Goal: Information Seeking & Learning: Check status

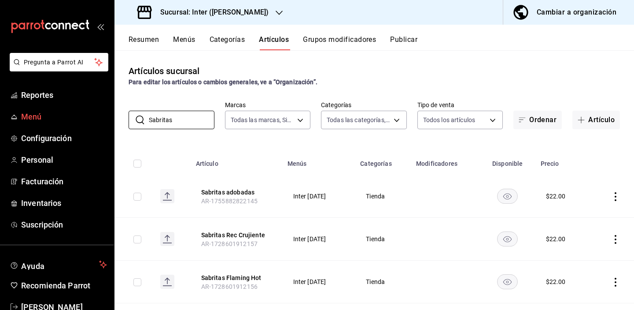
drag, startPoint x: 193, startPoint y: 120, endPoint x: 107, endPoint y: 120, distance: 85.9
click at [107, 120] on div "Pregunta a Parrot AI Reportes Menú Configuración Personal Facturación Inventari…" at bounding box center [317, 155] width 634 height 310
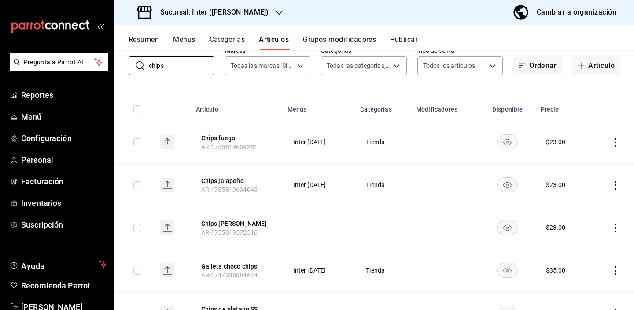
scroll to position [59, 0]
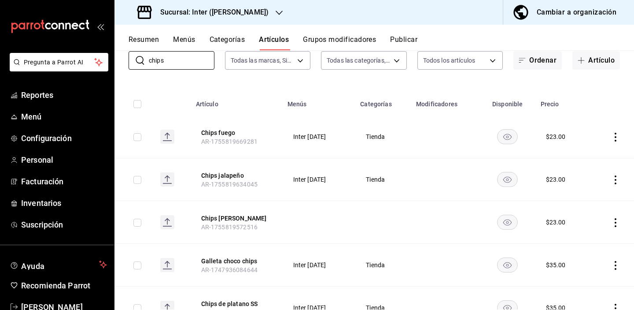
type input "chips"
click at [611, 222] on icon "actions" at bounding box center [615, 222] width 9 height 9
click at [588, 240] on span "Editar" at bounding box center [582, 242] width 23 height 9
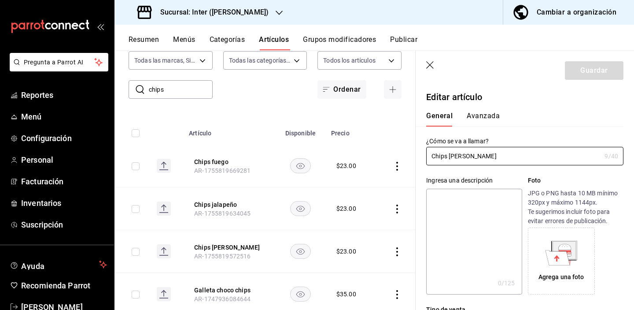
type input "$23.00"
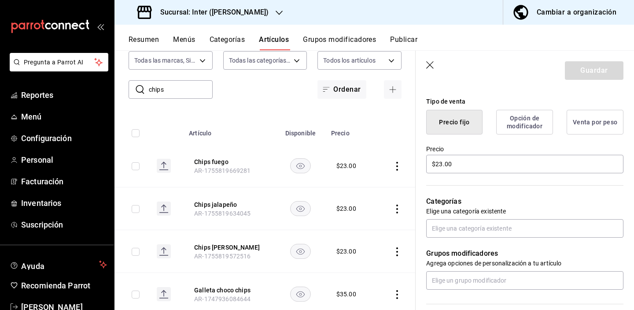
scroll to position [217, 0]
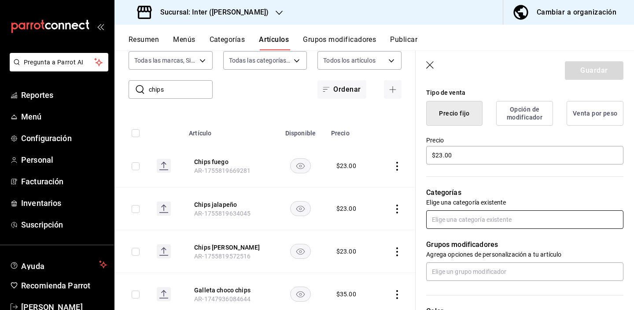
click at [472, 220] on input "text" at bounding box center [524, 219] width 197 height 19
type input "tien"
click at [463, 242] on li "Tienda" at bounding box center [521, 239] width 191 height 15
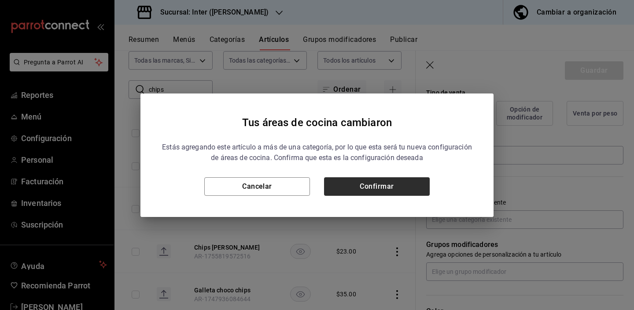
click at [416, 184] on button "Confirmar" at bounding box center [377, 186] width 106 height 19
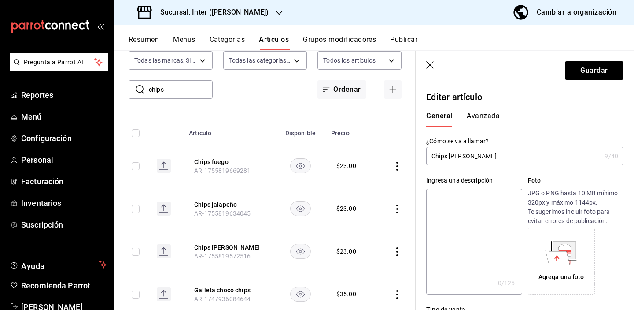
scroll to position [0, 0]
click at [577, 78] on button "Guardar" at bounding box center [594, 70] width 59 height 19
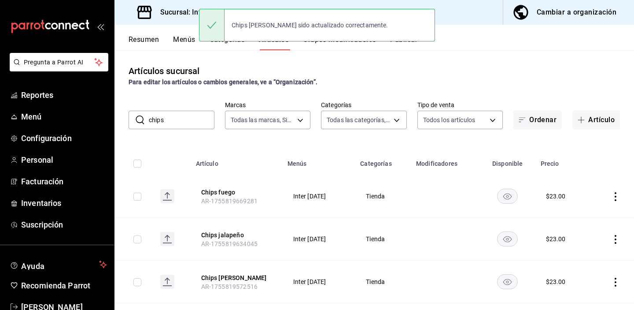
click at [437, 82] on div "Para editar los artículos o cambios generales, ve a “Organización”." at bounding box center [375, 82] width 492 height 9
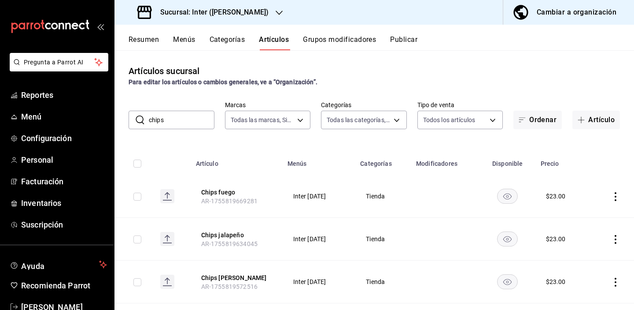
click at [144, 41] on button "Resumen" at bounding box center [144, 42] width 30 height 15
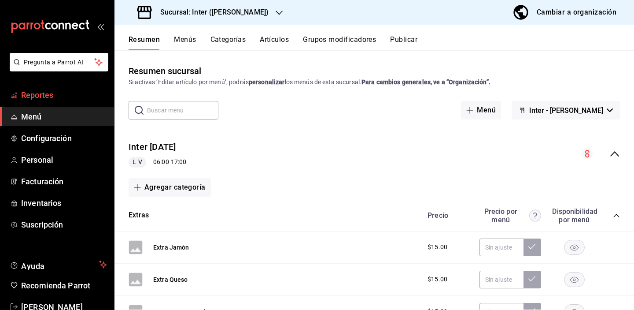
click at [59, 99] on span "Reportes" at bounding box center [64, 95] width 86 height 12
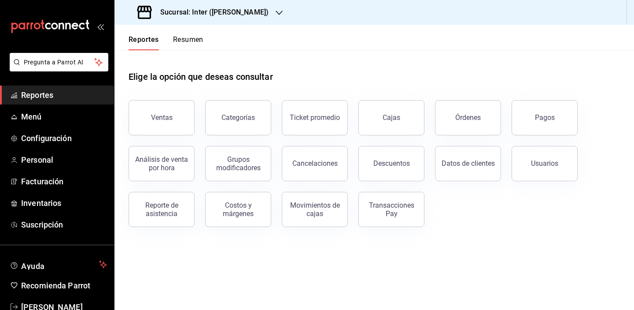
click at [397, 81] on div "Elige la opción que deseas consultar" at bounding box center [375, 69] width 492 height 39
click at [383, 70] on div "Elige la opción que deseas consultar" at bounding box center [375, 69] width 492 height 39
click at [399, 74] on div "Elige la opción que deseas consultar" at bounding box center [375, 69] width 492 height 39
click at [341, 62] on div "Elige la opción que deseas consultar" at bounding box center [375, 69] width 492 height 39
click at [49, 98] on span "Reportes" at bounding box center [64, 95] width 86 height 12
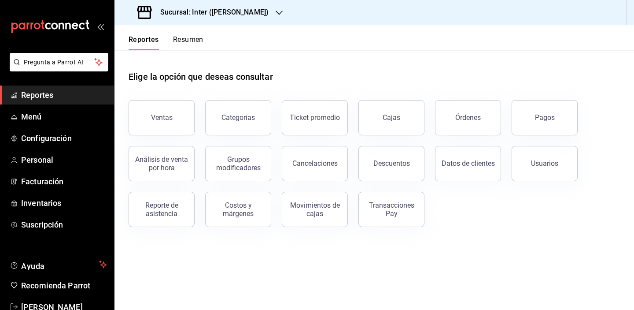
click at [342, 79] on div "Elige la opción que deseas consultar" at bounding box center [375, 69] width 492 height 39
click at [170, 117] on div "Ventas" at bounding box center [162, 117] width 22 height 8
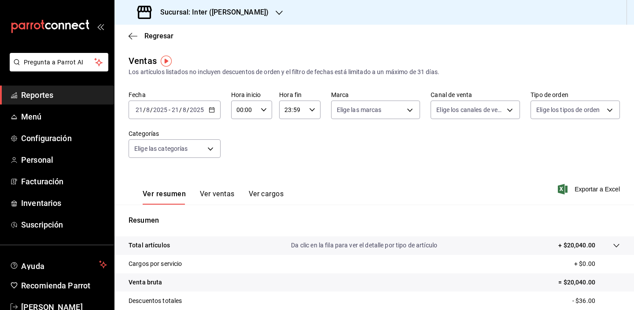
click at [213, 112] on \(Stroke\) "button" at bounding box center [211, 109] width 5 height 5
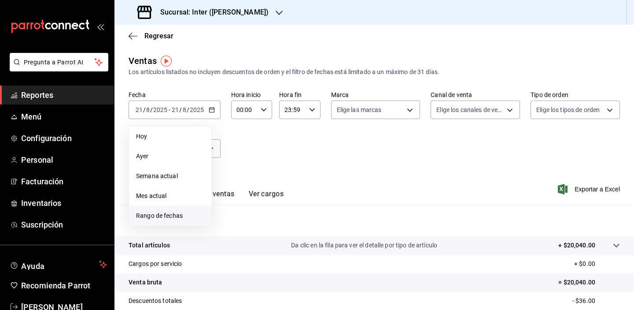
click at [199, 219] on span "Rango de fechas" at bounding box center [170, 215] width 68 height 9
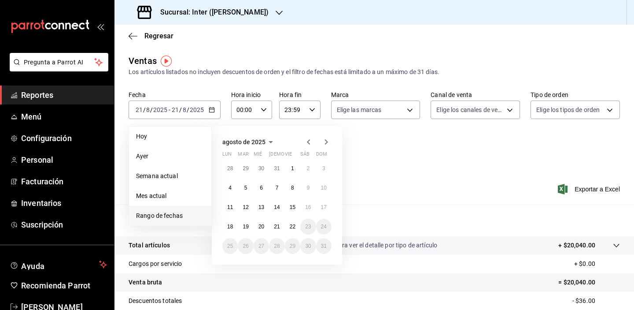
click at [307, 141] on icon "button" at bounding box center [308, 142] width 11 height 11
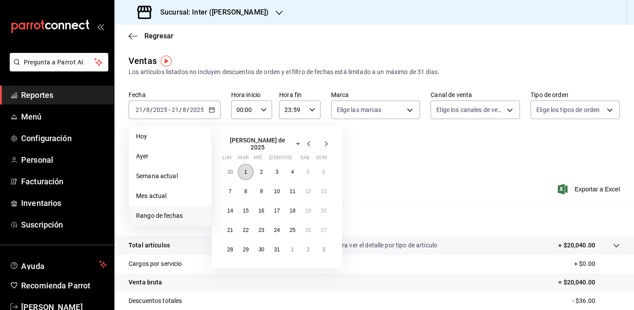
click at [244, 174] on button "1" at bounding box center [245, 172] width 15 height 16
click at [327, 144] on icon "button" at bounding box center [326, 143] width 11 height 11
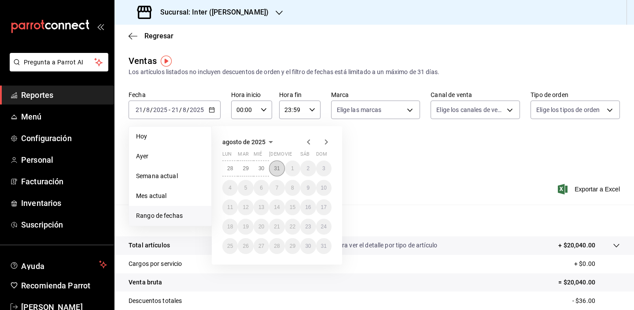
click at [277, 167] on abbr "31" at bounding box center [277, 168] width 6 height 6
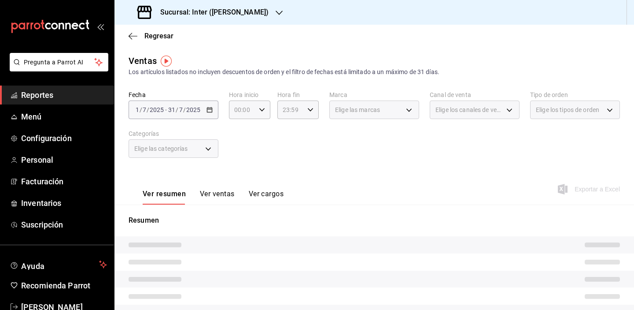
click at [307, 56] on div "Ventas Los artículos listados no incluyen descuentos de orden y el filtro de fe…" at bounding box center [375, 65] width 492 height 22
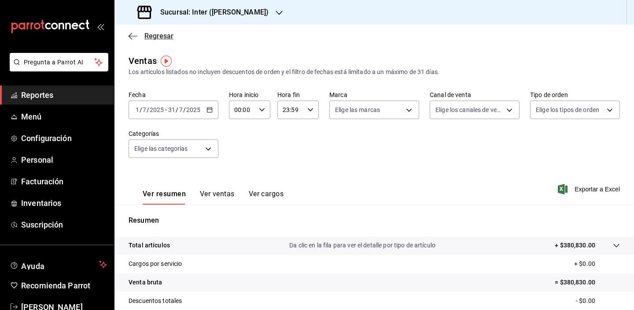
click at [161, 38] on span "Regresar" at bounding box center [158, 36] width 29 height 8
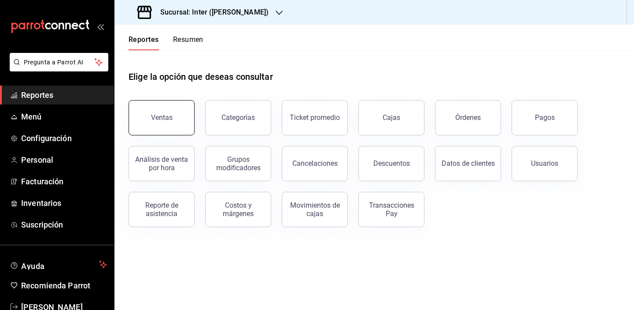
click at [178, 118] on button "Ventas" at bounding box center [162, 117] width 66 height 35
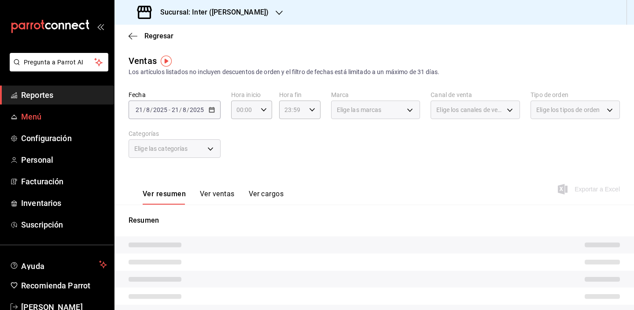
click at [45, 113] on span "Menú" at bounding box center [64, 117] width 86 height 12
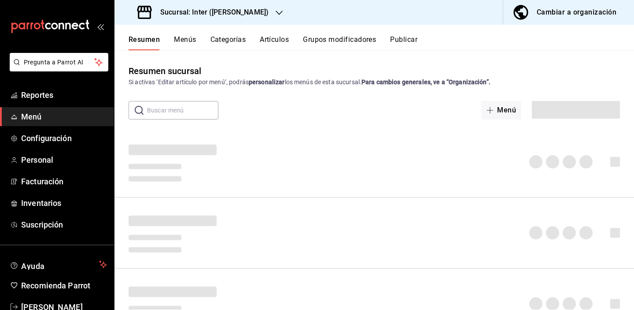
click at [275, 37] on button "Artículos" at bounding box center [274, 42] width 29 height 15
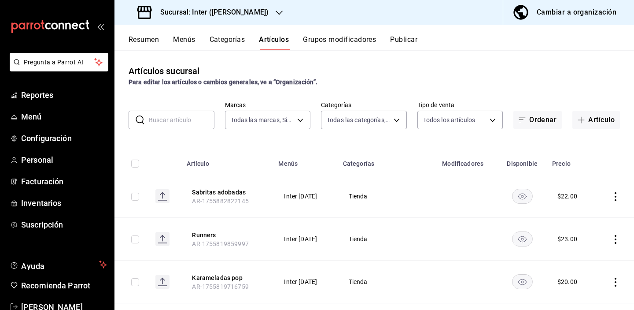
type input "a22f98e6-325f-4293-924e-6fed97b22470"
type input "2922a158-f656-4101-8466-3f57c430872e,7807658e-ca24-4cfa-a130-a47bcfe9514e,fe6c0…"
click at [177, 120] on input "text" at bounding box center [182, 120] width 66 height 18
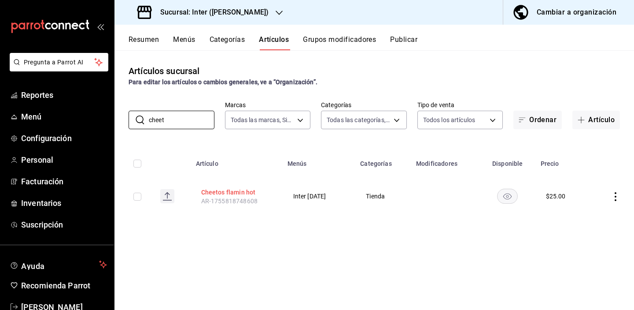
type input "chef"
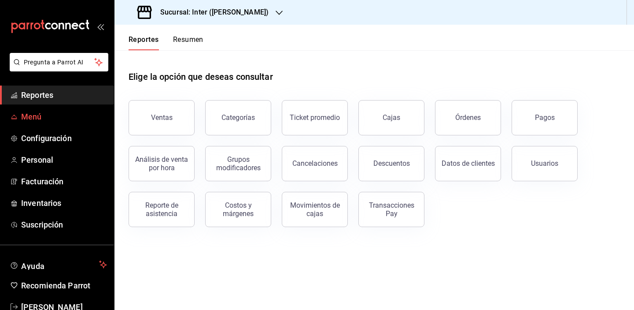
click at [12, 122] on span "mailbox folders" at bounding box center [14, 116] width 7 height 11
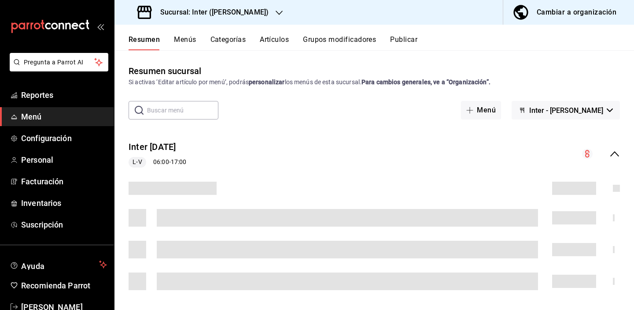
click at [280, 40] on button "Artículos" at bounding box center [274, 42] width 29 height 15
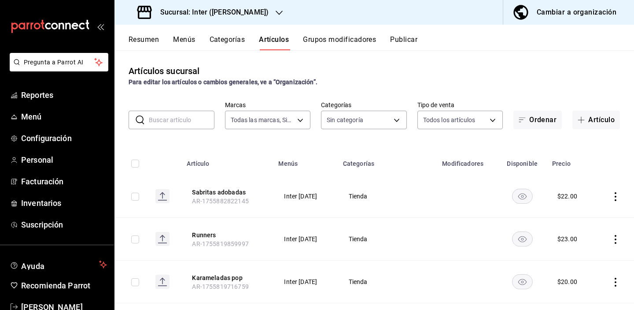
type input "a22f98e6-325f-4293-924e-6fed97b22470"
type input "2922a158-f656-4101-8466-3f57c430872e,7807658e-ca24-4cfa-a130-a47bcfe9514e,fe6c0…"
click at [588, 120] on button "Artículo" at bounding box center [597, 120] width 48 height 19
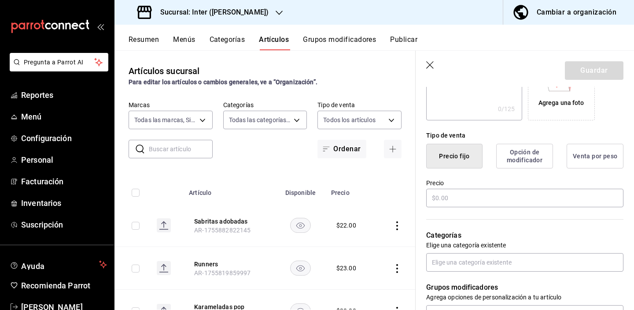
scroll to position [197, 0]
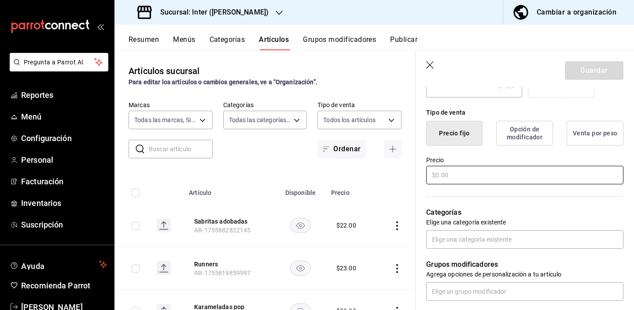
type input "Pan de muerto"
click at [496, 174] on input "text" at bounding box center [524, 175] width 197 height 19
type input "$35.00"
click at [474, 228] on div "Categorías Elige una categoría existente" at bounding box center [520, 216] width 208 height 63
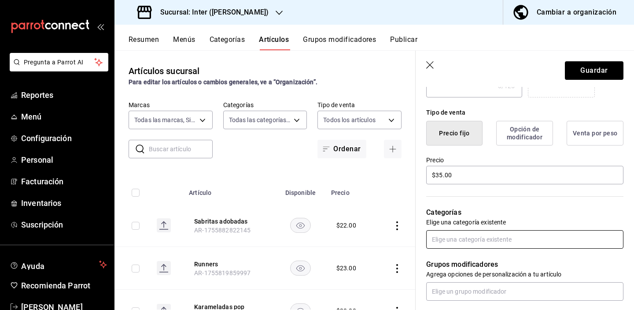
click at [475, 238] on input "text" at bounding box center [524, 239] width 197 height 19
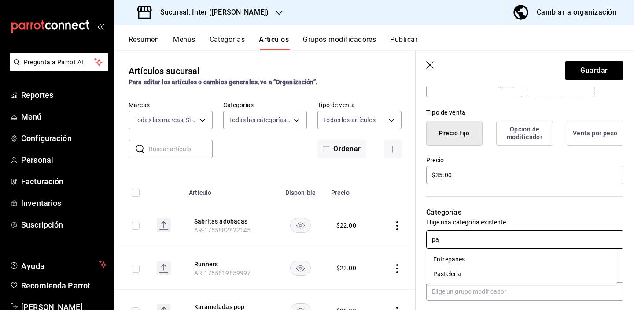
type input "p"
click at [483, 295] on li "Pasteleria" at bounding box center [521, 288] width 191 height 15
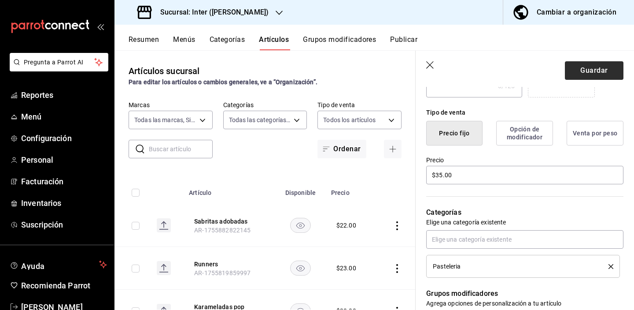
click at [600, 68] on button "Guardar" at bounding box center [594, 70] width 59 height 19
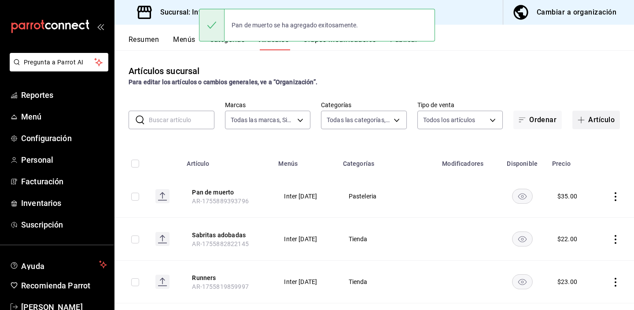
click at [578, 119] on icon "button" at bounding box center [581, 119] width 7 height 7
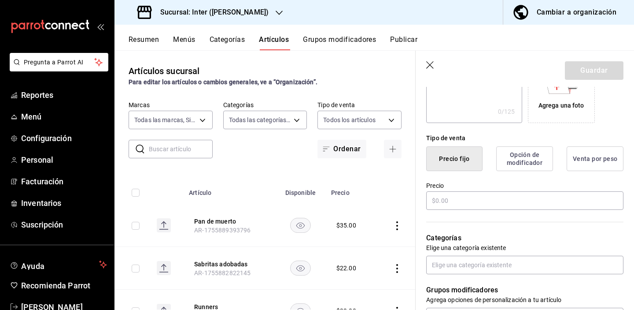
scroll to position [218, 0]
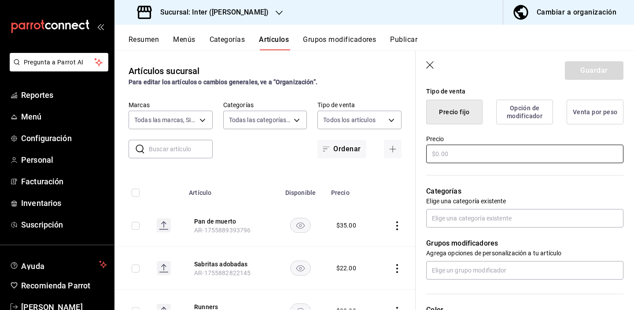
type input "COMBO Pan de muerto + chocolate ch"
click at [526, 151] on input "text" at bounding box center [524, 153] width 197 height 19
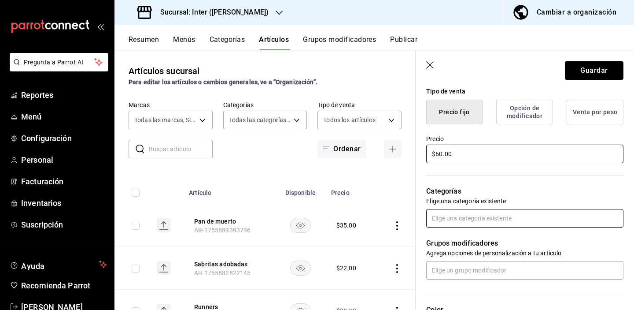
type input "$60.00"
click at [503, 220] on input "text" at bounding box center [524, 218] width 197 height 19
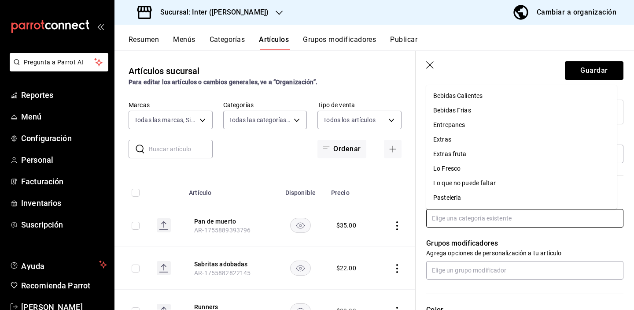
click at [494, 185] on li "Lo que no puede faltar" at bounding box center [521, 183] width 191 height 15
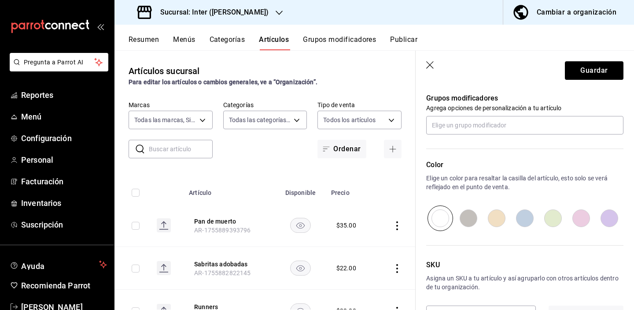
scroll to position [424, 0]
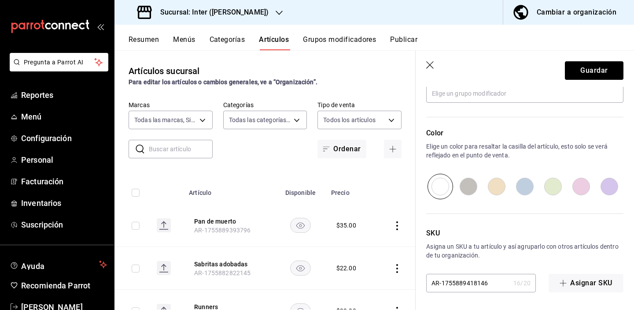
click at [525, 185] on input "radio" at bounding box center [525, 187] width 28 height 26
radio input "true"
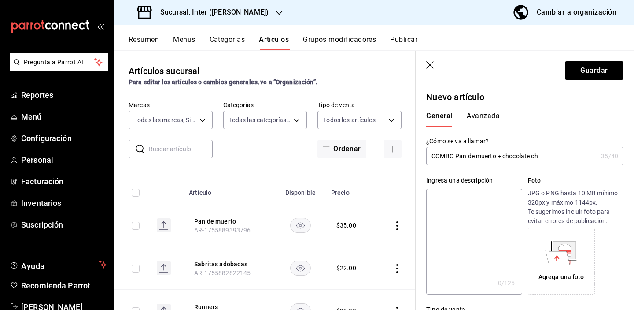
scroll to position [0, 0]
click at [579, 75] on button "Guardar" at bounding box center [594, 70] width 59 height 19
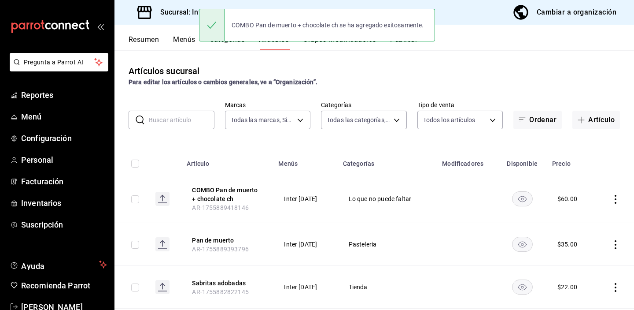
click at [512, 49] on div "Resumen Menús Categorías Artículos Grupos modificadores Publicar" at bounding box center [382, 42] width 506 height 15
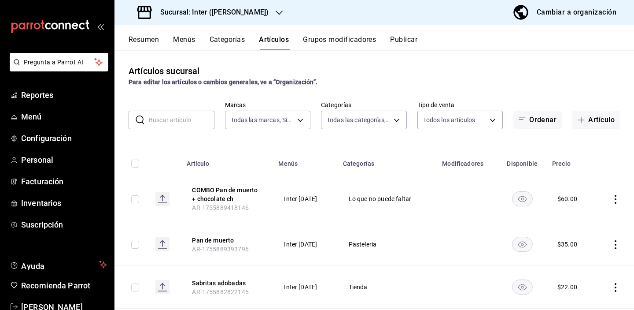
click at [519, 58] on div "Artículos sucursal Para editar los artículos o cambios generales, ve a “Organiz…" at bounding box center [375, 179] width 520 height 259
click at [516, 62] on div "Artículos sucursal Para editar los artículos o cambios generales, ve a “Organiz…" at bounding box center [375, 179] width 520 height 259
click at [489, 61] on div "Artículos sucursal Para editar los artículos o cambios generales, ve a “Organiz…" at bounding box center [375, 179] width 520 height 259
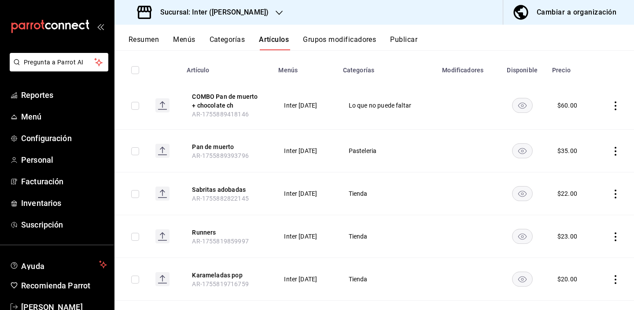
scroll to position [98, 0]
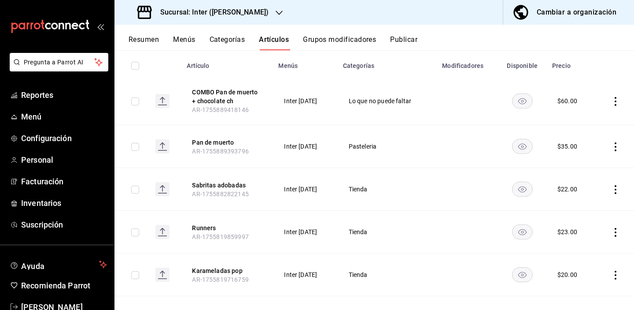
click at [130, 65] on th at bounding box center [132, 63] width 34 height 28
click at [134, 66] on input "checkbox" at bounding box center [135, 66] width 8 height 8
checkbox input "true"
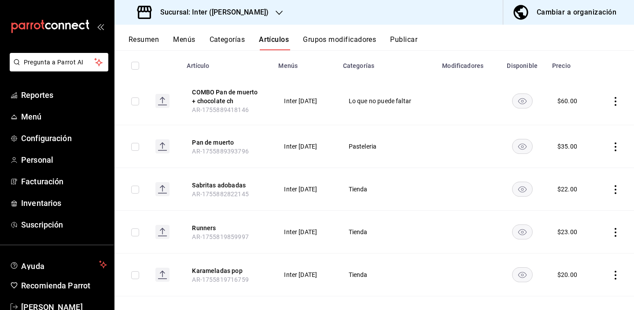
checkbox input "true"
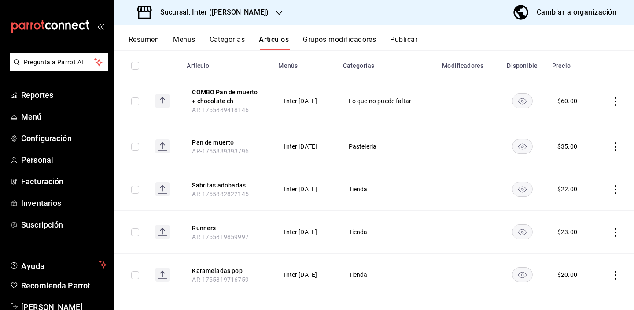
checkbox input "true"
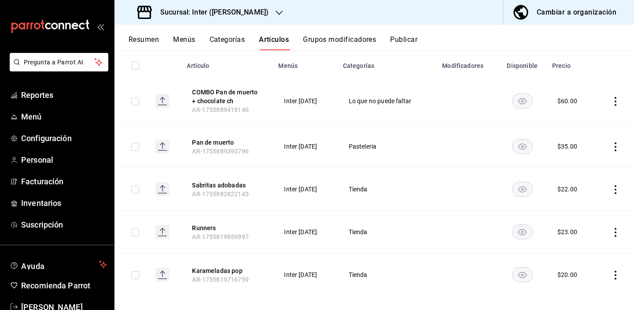
checkbox input "true"
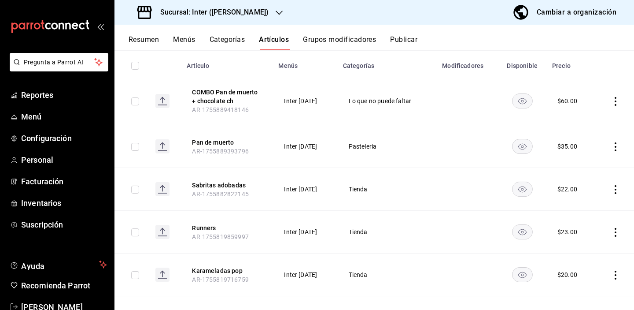
checkbox input "true"
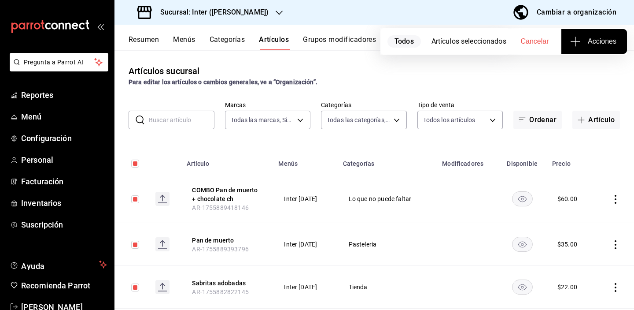
scroll to position [0, 0]
click at [591, 50] on button "Acciones" at bounding box center [595, 41] width 66 height 25
click at [507, 57] on div at bounding box center [317, 155] width 634 height 310
click at [538, 64] on div "Artículos sucursal Para editar los artículos o cambios generales, ve a “Organiz…" at bounding box center [375, 179] width 520 height 259
click at [534, 120] on button "Ordenar" at bounding box center [538, 120] width 48 height 19
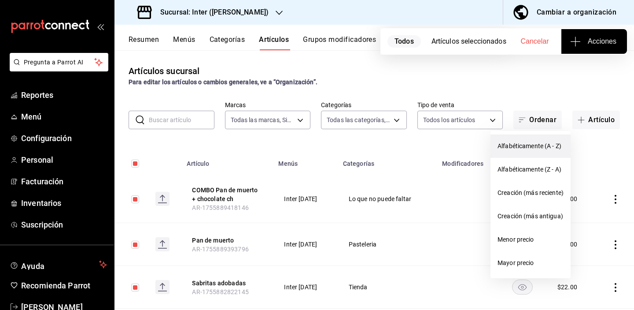
click at [531, 143] on span "Alfabéticamente (A - Z)" at bounding box center [531, 145] width 66 height 9
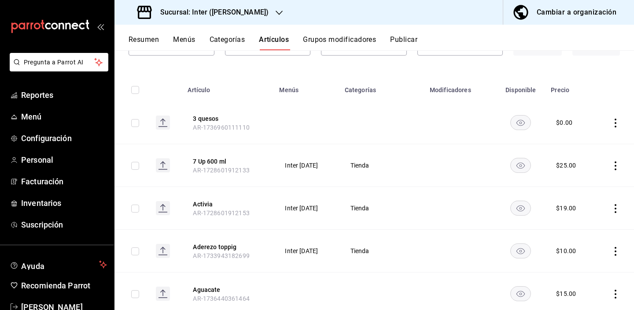
scroll to position [73, 0]
click at [134, 94] on input "checkbox" at bounding box center [135, 91] width 8 height 8
checkbox input "true"
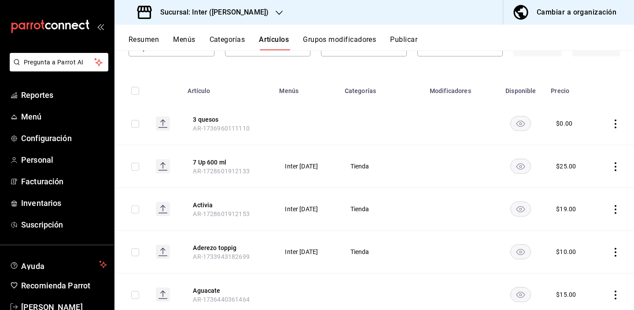
checkbox input "true"
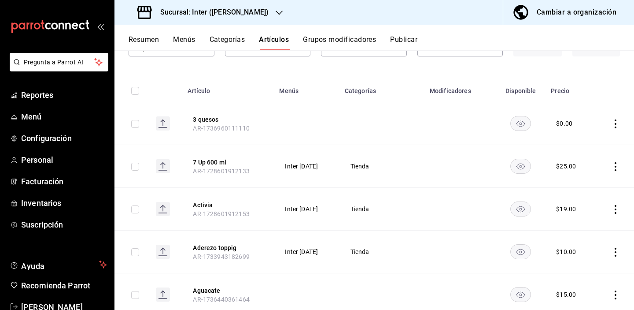
checkbox input "true"
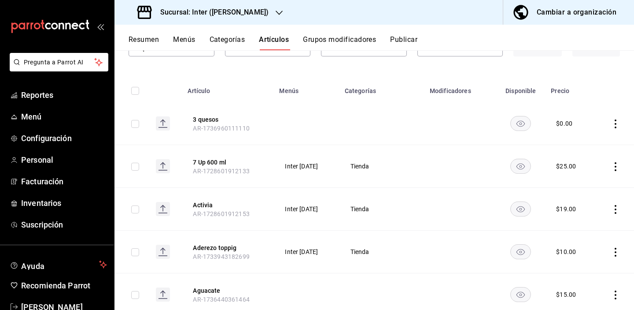
checkbox input "true"
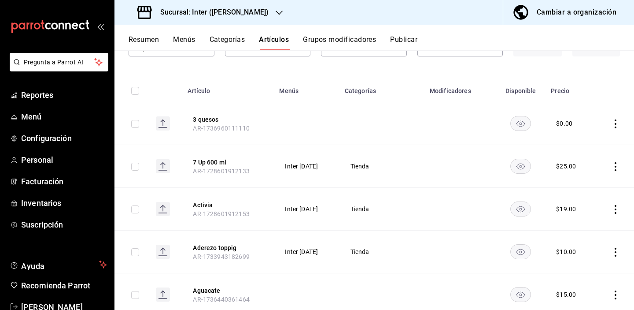
checkbox input "true"
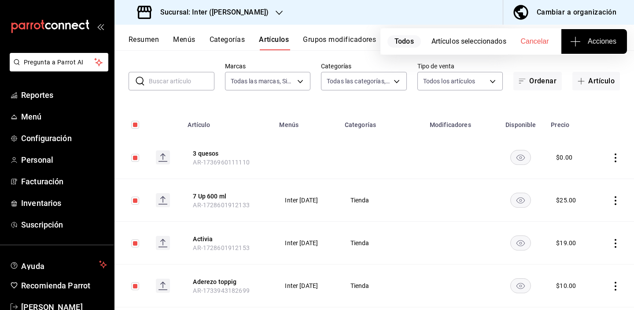
scroll to position [0, 0]
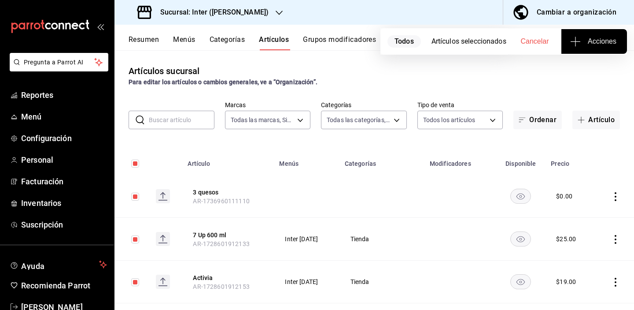
click at [414, 38] on span "Todos" at bounding box center [404, 41] width 33 height 12
click at [582, 41] on span "Acciones" at bounding box center [594, 41] width 44 height 11
click at [577, 67] on span "Agregar tipo" at bounding box center [594, 68] width 52 height 9
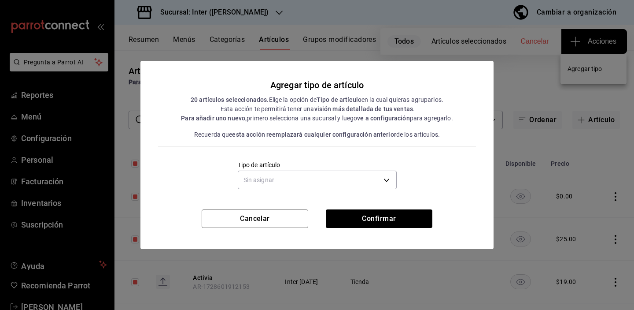
click at [279, 229] on div "Cancelar Confirmar" at bounding box center [317, 229] width 353 height 40
click at [281, 223] on button "Cancelar" at bounding box center [255, 218] width 107 height 19
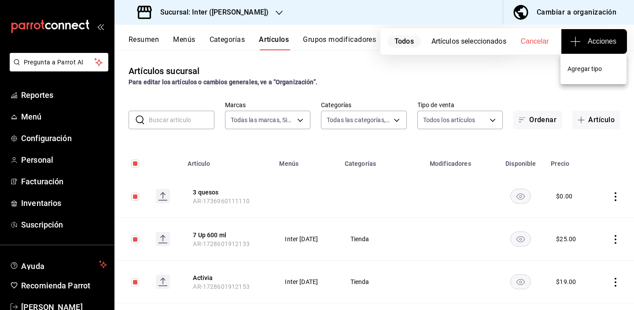
click at [340, 248] on div at bounding box center [317, 155] width 634 height 310
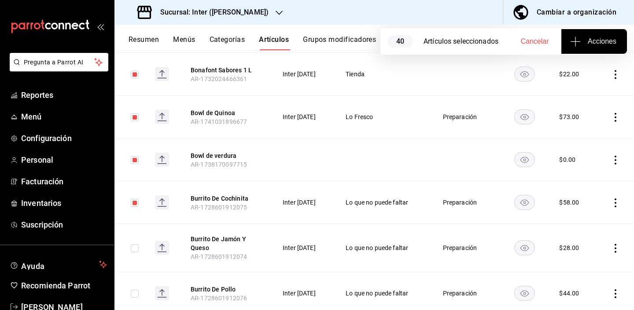
scroll to position [1687, 0]
checkbox input "true"
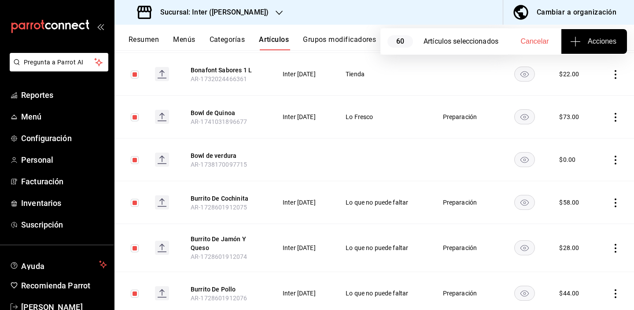
checkbox input "true"
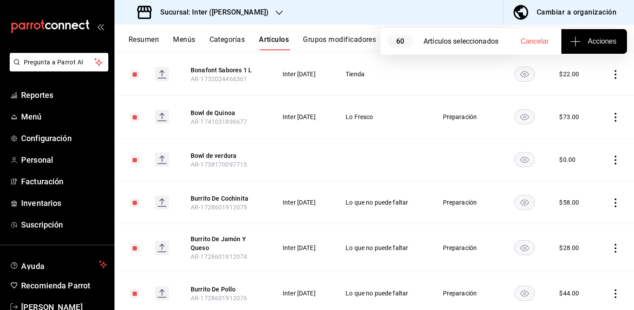
checkbox input "true"
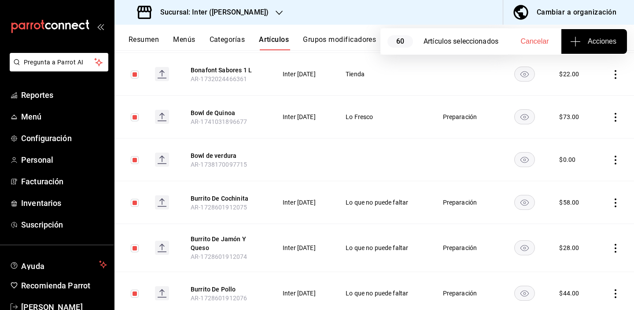
checkbox input "true"
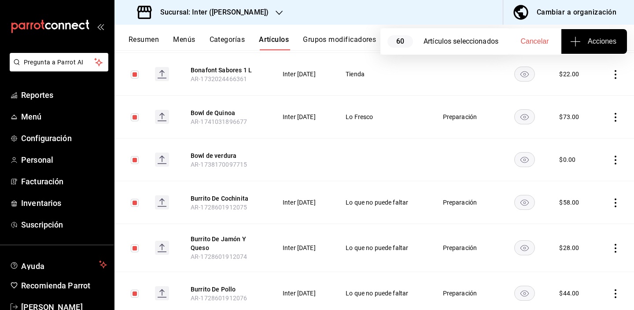
checkbox input "true"
click at [577, 47] on button "Acciones" at bounding box center [595, 41] width 66 height 25
click at [575, 72] on span "Agregar tipo" at bounding box center [594, 68] width 52 height 9
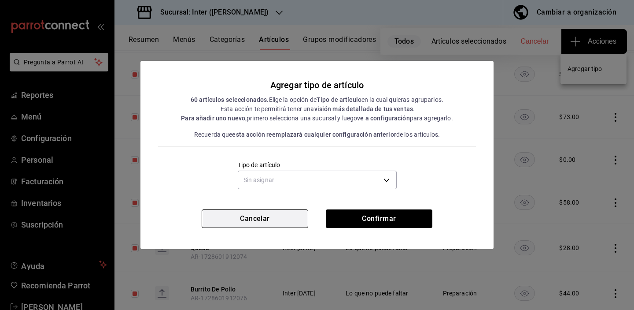
click at [268, 219] on button "Cancelar" at bounding box center [255, 218] width 107 height 19
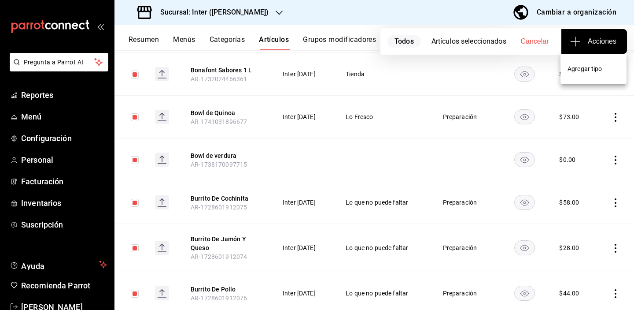
click at [373, 158] on div at bounding box center [317, 155] width 634 height 310
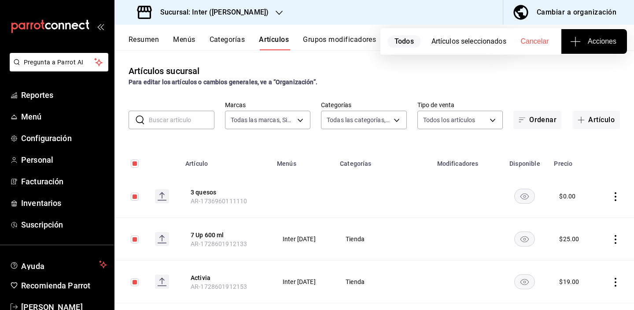
scroll to position [0, 0]
click at [134, 166] on input "checkbox" at bounding box center [135, 163] width 8 height 8
checkbox input "false"
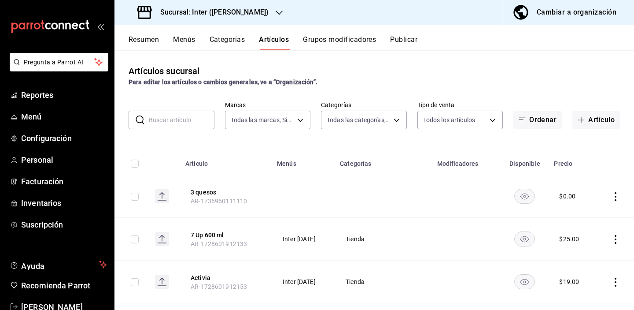
checkbox input "false"
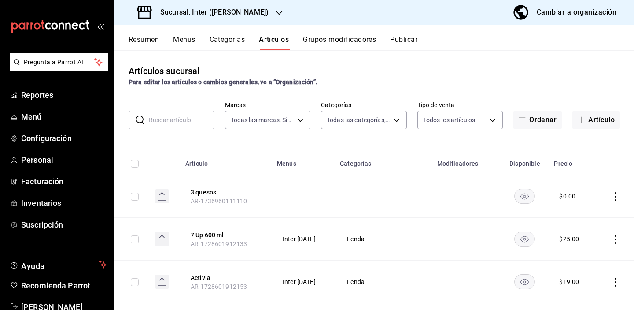
checkbox input "false"
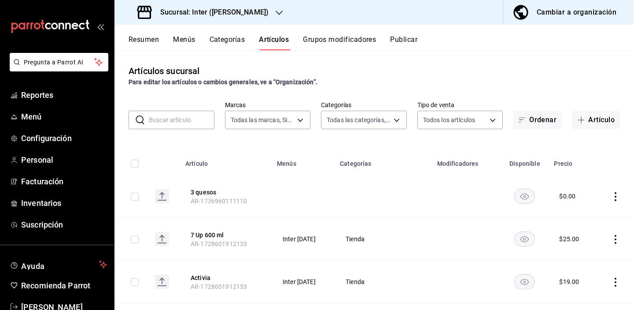
checkbox input "false"
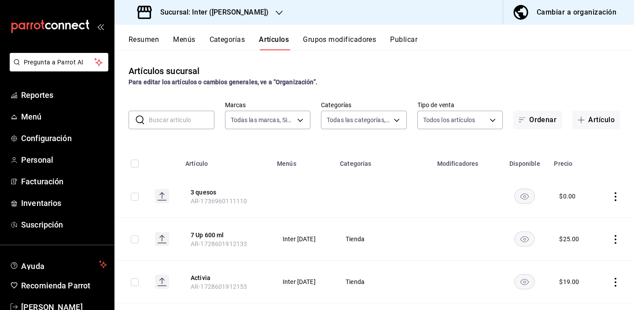
checkbox input "false"
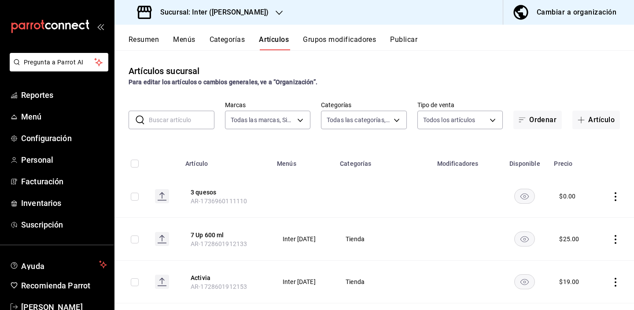
checkbox input "false"
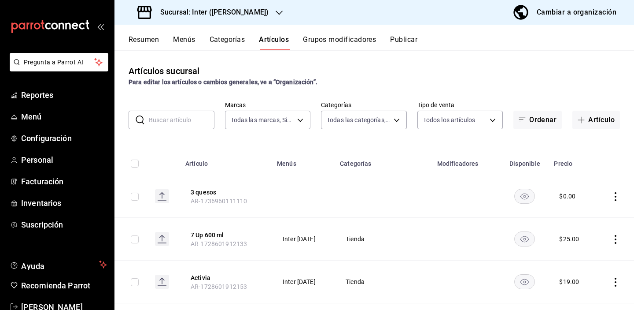
checkbox input "false"
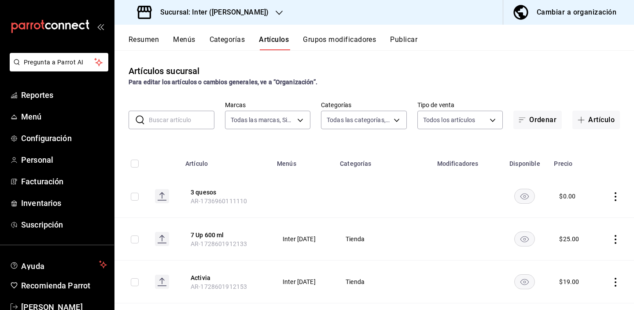
checkbox input "false"
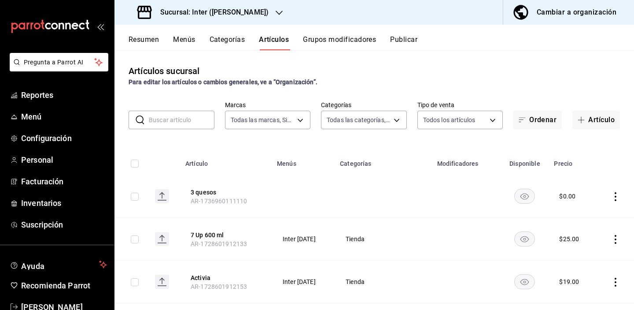
checkbox input "false"
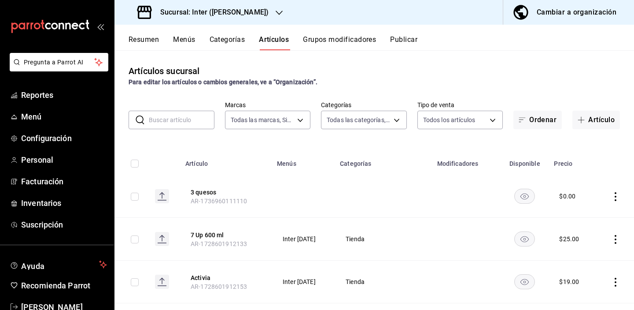
checkbox input "false"
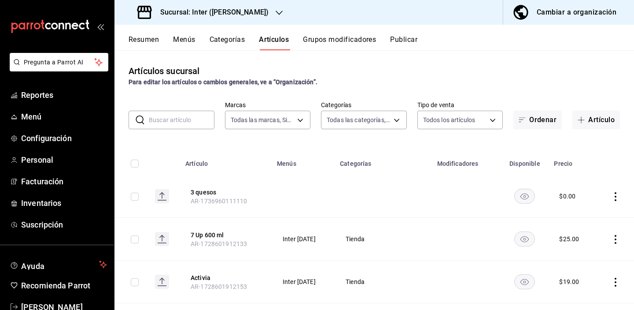
checkbox input "false"
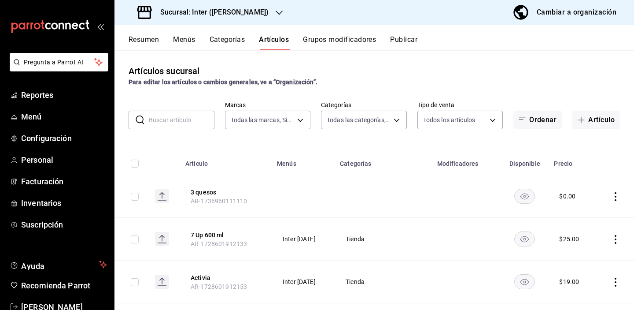
checkbox input "false"
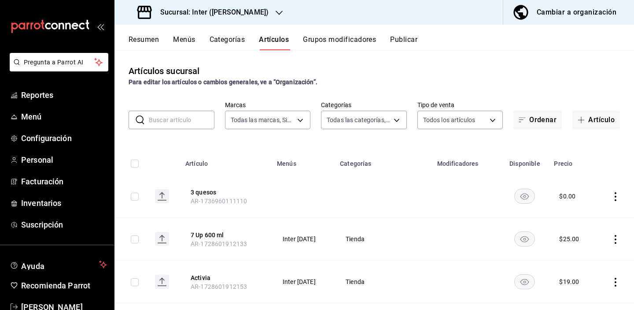
checkbox input "false"
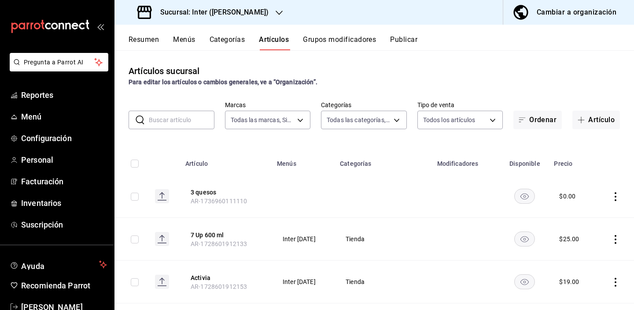
click at [531, 62] on div "Artículos sucursal Para editar los artículos o cambios generales, ve a “Organiz…" at bounding box center [375, 179] width 520 height 259
click at [51, 99] on span "Reportes" at bounding box center [64, 95] width 86 height 12
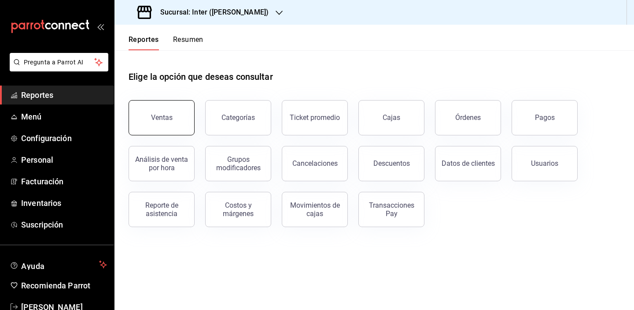
click at [167, 130] on button "Ventas" at bounding box center [162, 117] width 66 height 35
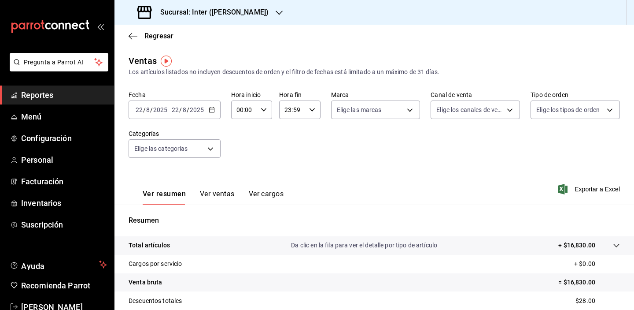
click at [217, 13] on h3 "Sucursal: Inter ([PERSON_NAME])" at bounding box center [210, 12] width 115 height 11
click at [199, 58] on div "Nu Cafe (Cdmx)" at bounding box center [181, 57] width 118 height 9
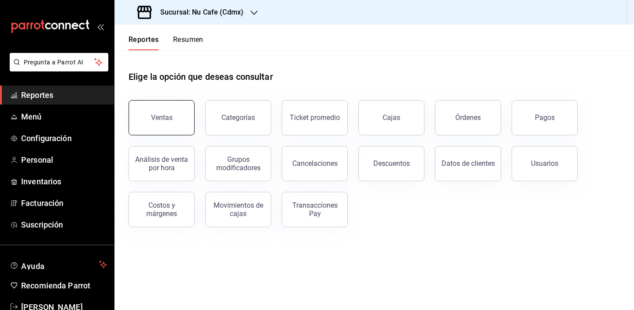
click at [182, 111] on button "Ventas" at bounding box center [162, 117] width 66 height 35
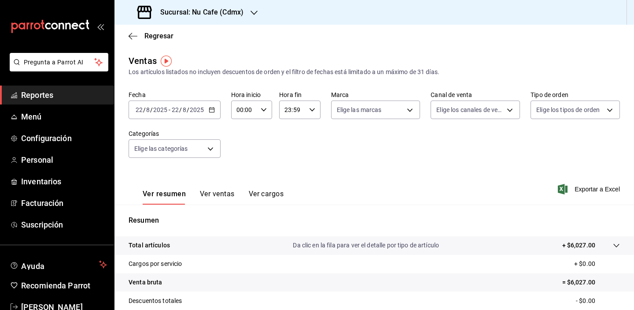
click at [298, 143] on div "Fecha 2025-08-22 22 / 8 / 2025 - 2025-08-22 22 / 8 / 2025 Hora inicio 00:00 Hor…" at bounding box center [375, 130] width 492 height 78
click at [570, 192] on span "Exportar a Excel" at bounding box center [590, 189] width 60 height 11
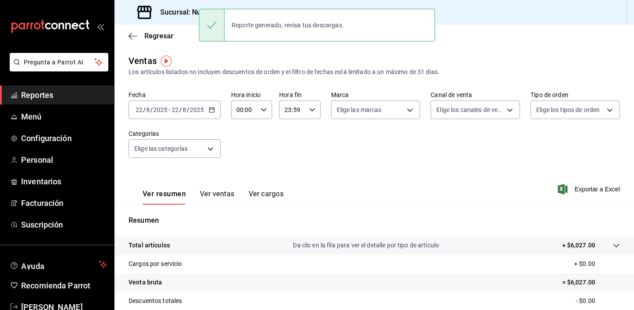
click at [436, 37] on div "Regresar" at bounding box center [375, 36] width 520 height 22
click at [181, 13] on h3 "Sucursal: Nu Cafe (Cdmx)" at bounding box center [198, 12] width 90 height 11
click at [178, 41] on div "Inter (Polanco)" at bounding box center [181, 37] width 118 height 9
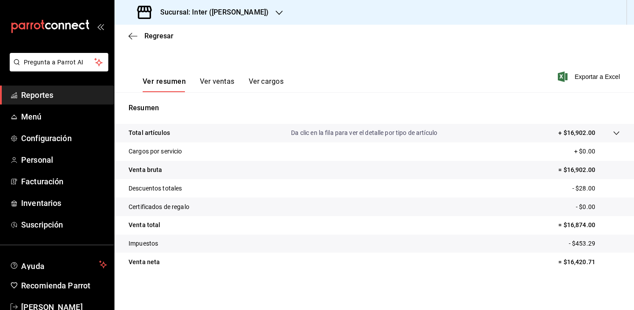
scroll to position [112, 0]
click at [558, 78] on icon "button" at bounding box center [563, 76] width 10 height 11
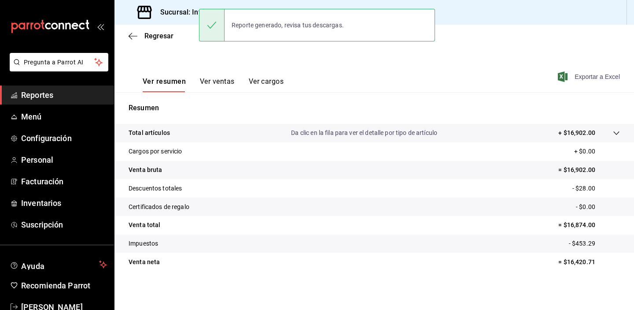
click at [498, 45] on div "Regresar" at bounding box center [375, 36] width 520 height 22
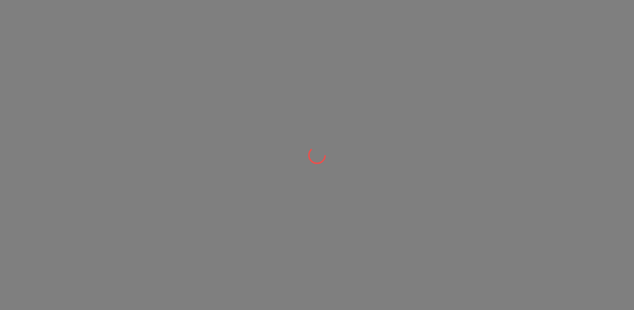
click at [551, 42] on div at bounding box center [317, 155] width 634 height 310
click at [454, 97] on div at bounding box center [317, 155] width 634 height 310
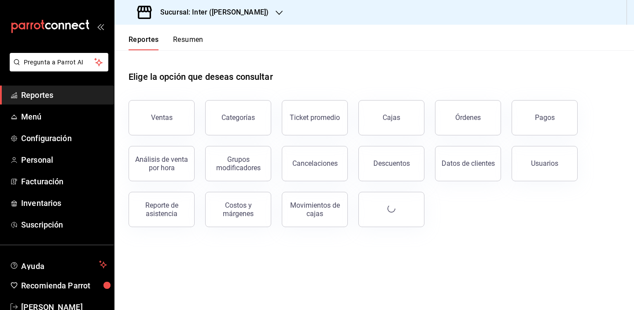
click at [348, 74] on div "Elige la opción que deseas consultar" at bounding box center [375, 69] width 492 height 39
click at [391, 53] on div "Elige la opción que deseas consultar" at bounding box center [375, 69] width 492 height 39
click at [168, 108] on button "Ventas" at bounding box center [162, 117] width 66 height 35
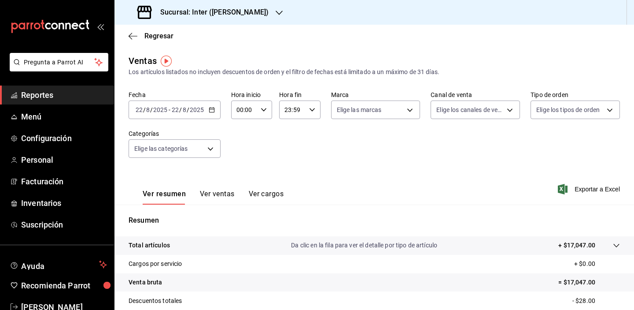
click at [211, 111] on icon "button" at bounding box center [212, 110] width 6 height 6
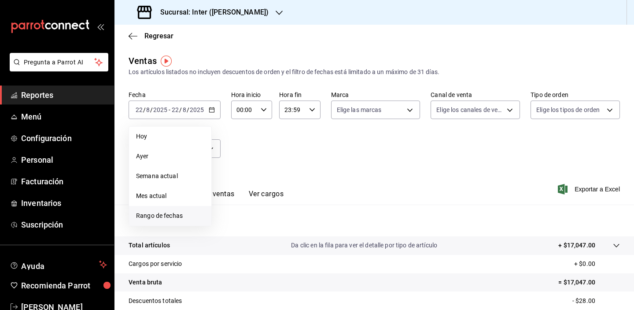
click at [176, 215] on span "Rango de fechas" at bounding box center [170, 215] width 68 height 9
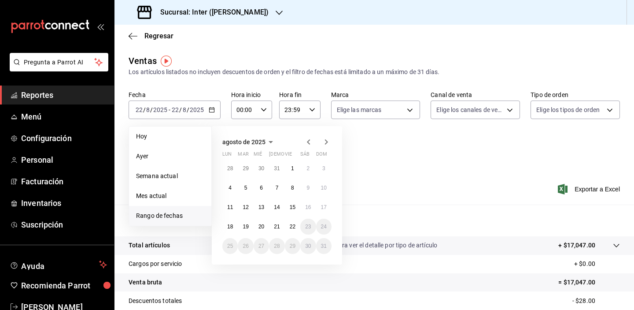
click at [311, 140] on icon "button" at bounding box center [308, 142] width 11 height 11
click at [248, 169] on button "1" at bounding box center [245, 168] width 15 height 16
click at [326, 139] on icon "button" at bounding box center [326, 142] width 11 height 11
click at [374, 144] on div "Fecha [DATE] [DATE] - [DATE] [DATE] [DATE] [DATE] Semana actual Mes actual [GEO…" at bounding box center [375, 130] width 492 height 78
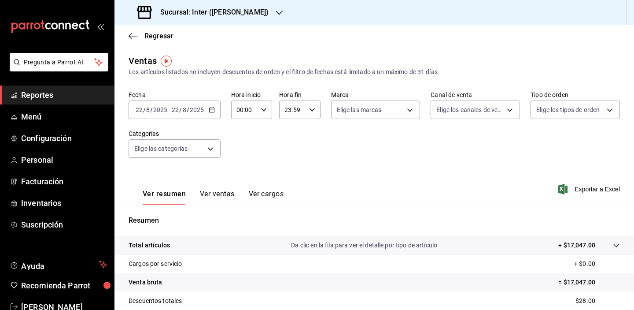
click at [213, 107] on icon "button" at bounding box center [212, 110] width 6 height 6
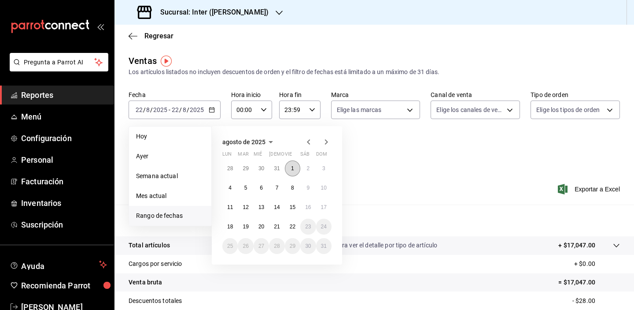
click at [294, 165] on button "1" at bounding box center [292, 168] width 15 height 16
click at [291, 227] on abbr "22" at bounding box center [293, 226] width 6 height 6
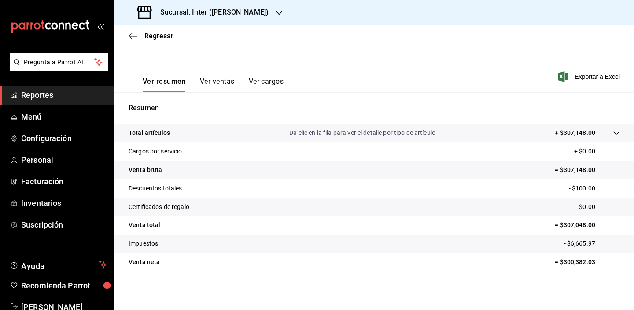
click at [439, 103] on p "Resumen" at bounding box center [375, 108] width 492 height 11
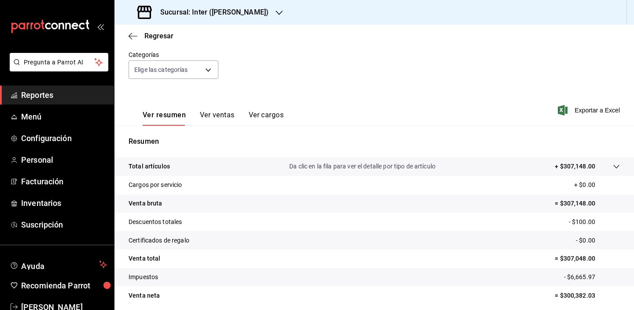
scroll to position [71, 0]
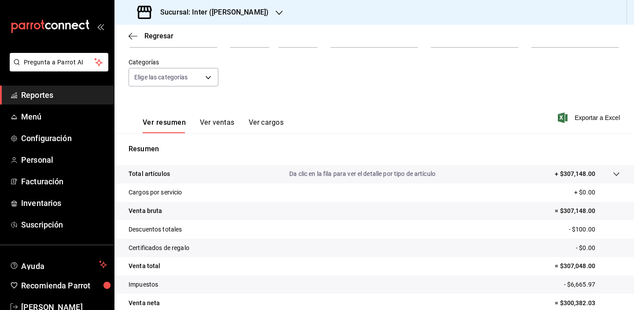
click at [58, 98] on span "Reportes" at bounding box center [64, 95] width 86 height 12
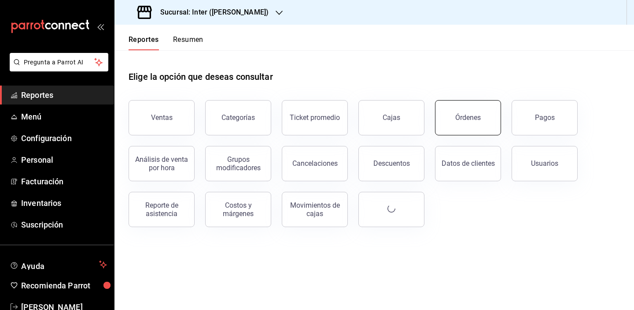
click at [471, 124] on button "Órdenes" at bounding box center [468, 117] width 66 height 35
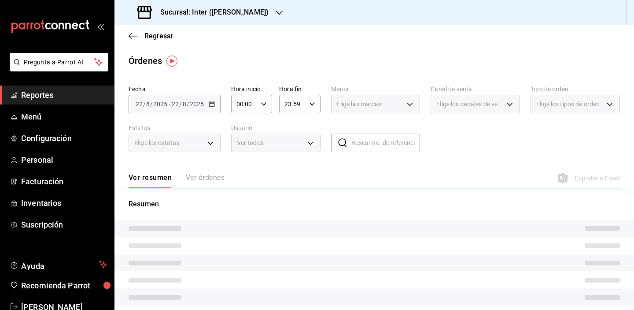
click at [326, 56] on div "Órdenes" at bounding box center [375, 60] width 520 height 13
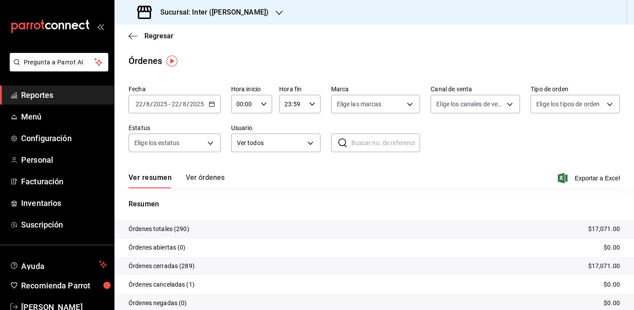
click at [214, 105] on icon "button" at bounding box center [212, 104] width 6 height 6
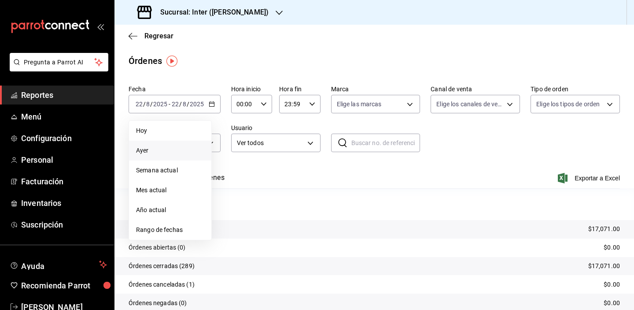
click at [177, 152] on span "Ayer" at bounding box center [170, 150] width 68 height 9
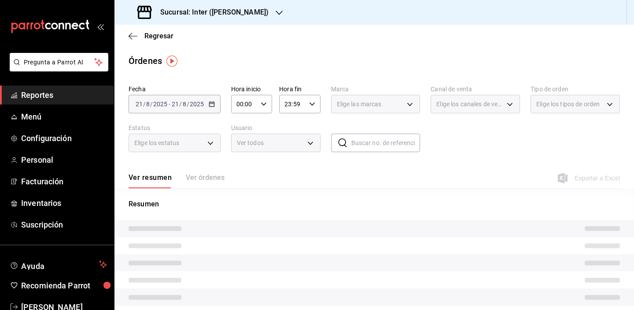
click at [489, 156] on div "Fecha [DATE] [DATE] - [DATE] [DATE] Hora inicio 00:00 Hora inicio Hora fin 23:5…" at bounding box center [375, 121] width 492 height 81
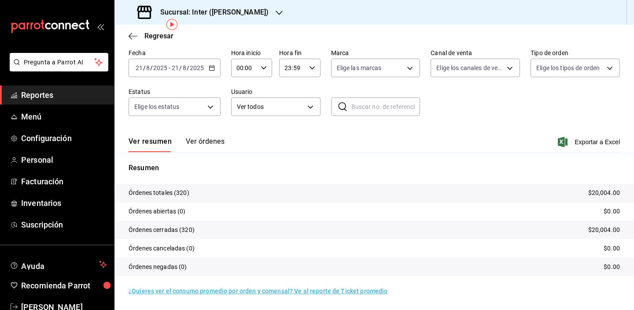
scroll to position [36, 0]
click at [210, 68] on icon "button" at bounding box center [212, 68] width 6 height 6
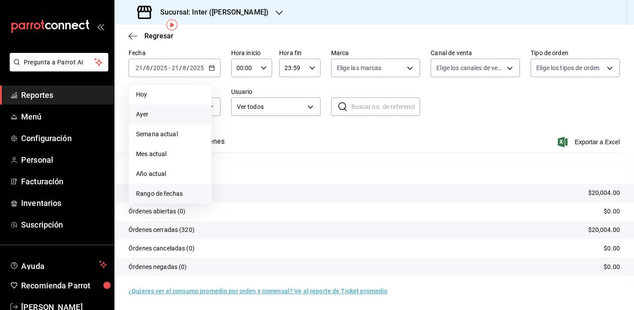
click at [177, 196] on span "Rango de fechas" at bounding box center [170, 193] width 68 height 9
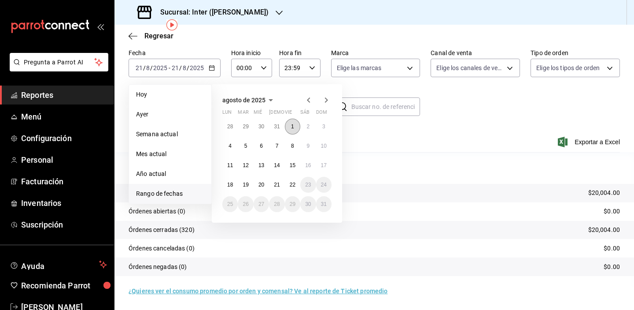
click at [291, 129] on abbr "1" at bounding box center [292, 126] width 3 height 6
click at [293, 185] on abbr "22" at bounding box center [293, 184] width 6 height 6
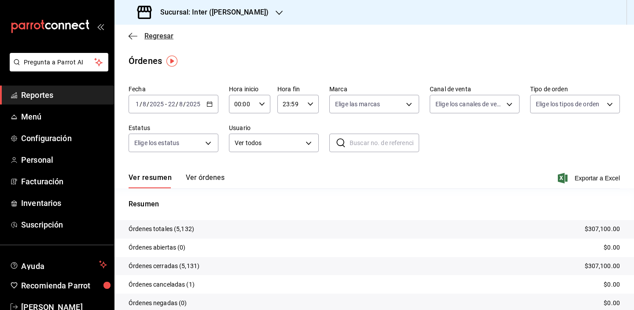
click at [165, 35] on span "Regresar" at bounding box center [158, 36] width 29 height 8
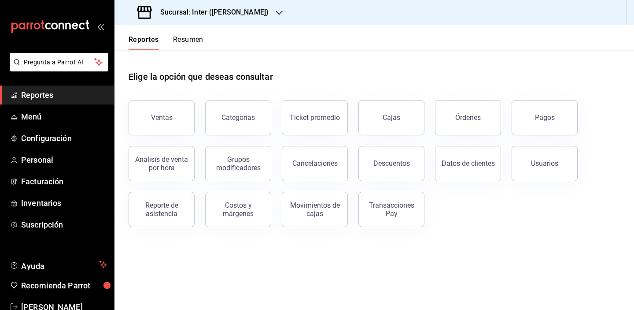
click at [503, 225] on div "Ventas Categorías Ticket promedio Cajas Órdenes Pagos Análisis de venta por hor…" at bounding box center [369, 157] width 502 height 137
click at [480, 72] on div "Elige la opción que deseas consultar" at bounding box center [375, 69] width 492 height 39
click at [368, 31] on header "Reportes Resumen" at bounding box center [375, 38] width 520 height 26
